Goal: Entertainment & Leisure: Browse casually

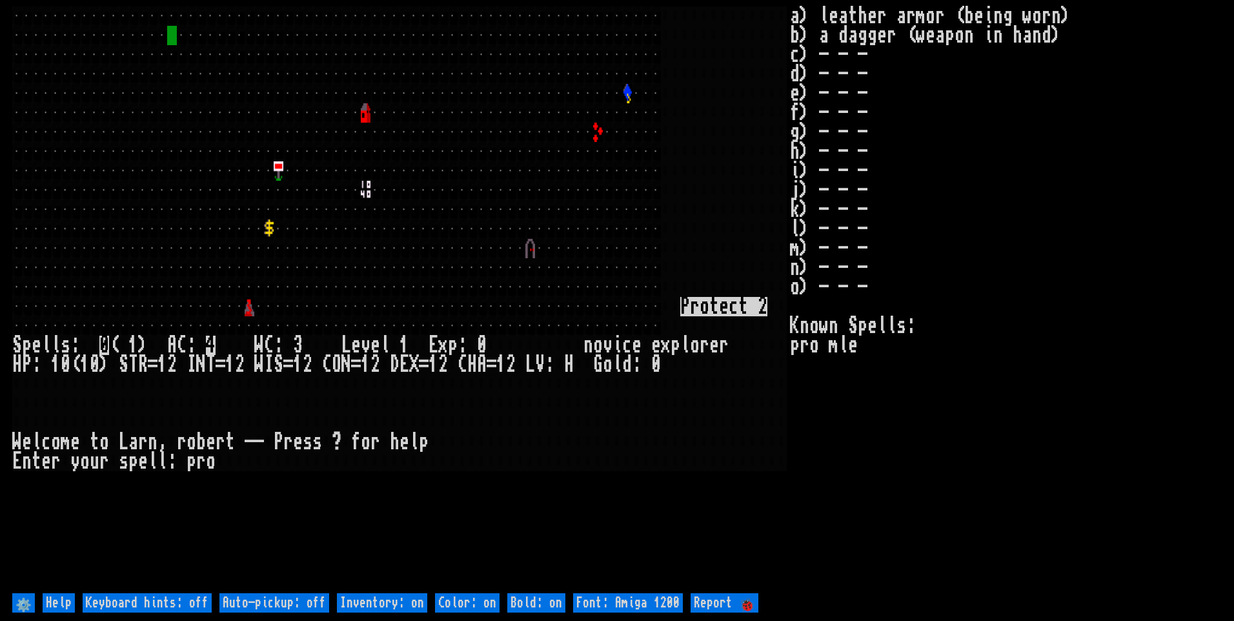
click at [300, 595] on off "Auto-pickup: off" at bounding box center [274, 602] width 110 height 19
type off "Auto-pickup: on"
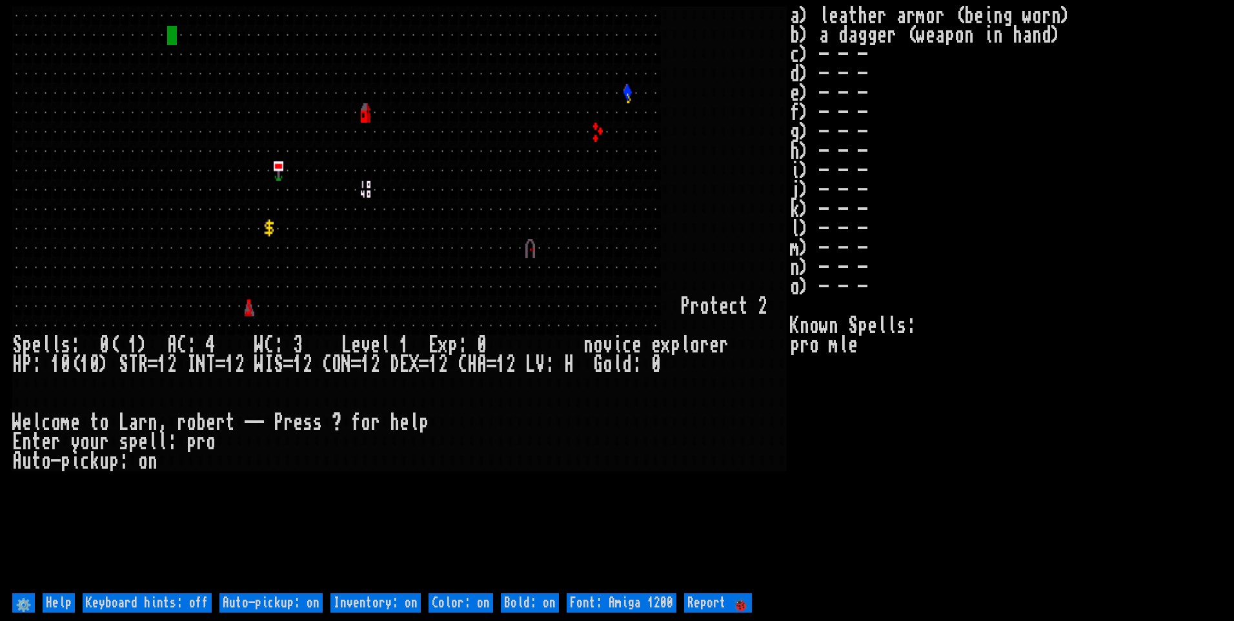
click at [357, 604] on on "Inventory: on" at bounding box center [375, 602] width 90 height 19
type on "Inventory: off"
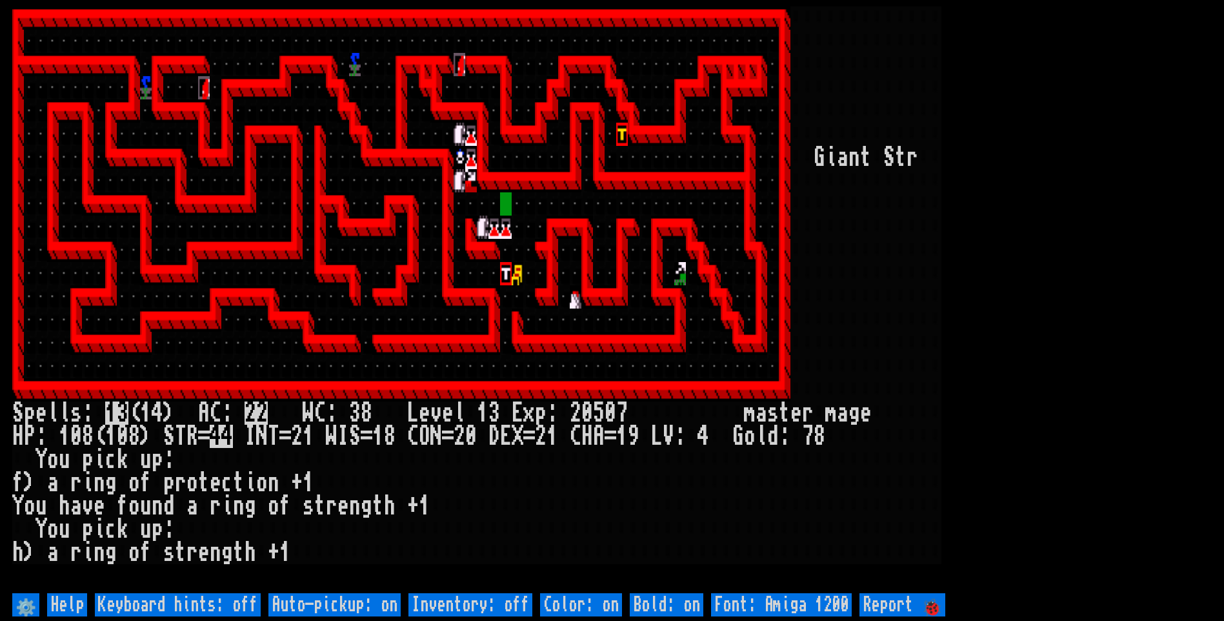
click at [334, 613] on off "Auto-pickup: on" at bounding box center [335, 604] width 132 height 23
type off "Auto-pickup: off"
